Goal: Transaction & Acquisition: Purchase product/service

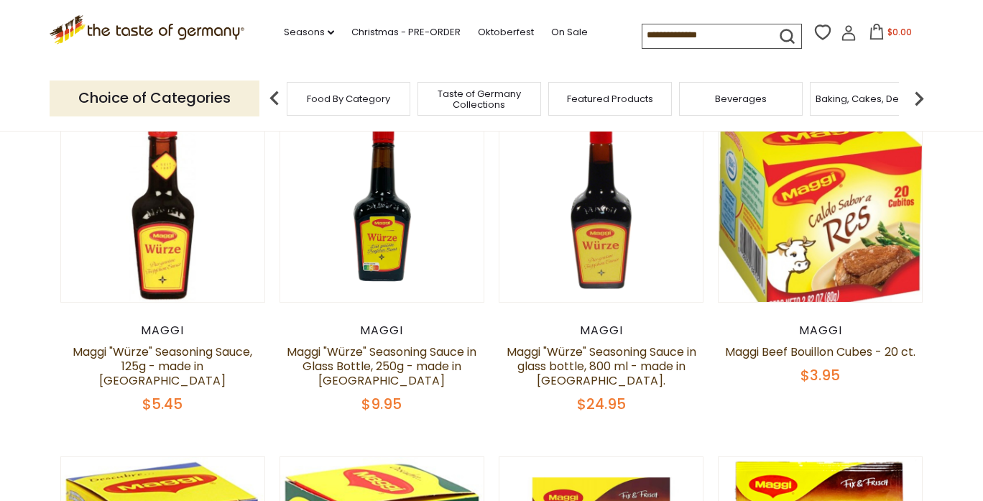
scroll to position [119, 0]
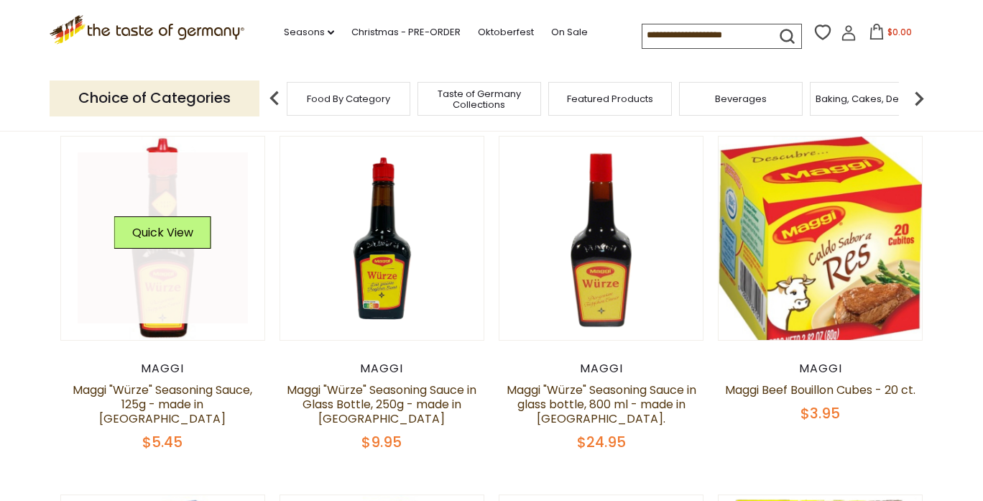
click at [182, 263] on link at bounding box center [163, 237] width 171 height 171
